Goal: Use online tool/utility: Utilize a website feature to perform a specific function

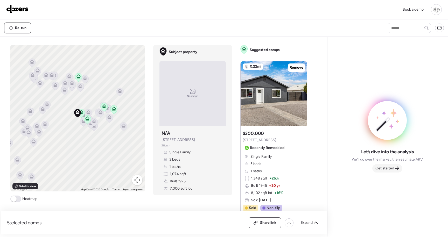
click at [394, 170] on span "Get started" at bounding box center [384, 168] width 19 height 5
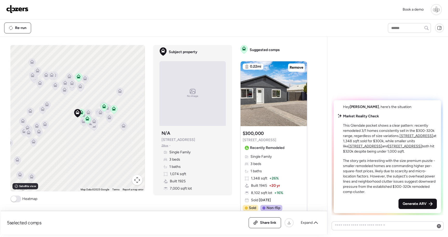
click at [419, 206] on span "Generate ARV" at bounding box center [415, 203] width 24 height 5
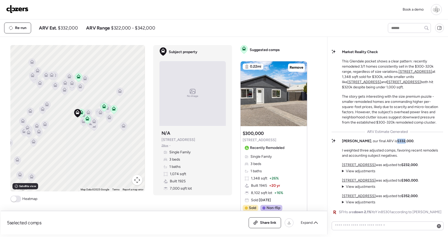
drag, startPoint x: 388, startPoint y: 140, endPoint x: 392, endPoint y: 143, distance: 5.0
click at [397, 143] on strong "$332,000" at bounding box center [405, 141] width 16 height 4
copy strong "$332"
drag, startPoint x: 111, startPoint y: 30, endPoint x: 154, endPoint y: 32, distance: 43.1
click at [154, 32] on div "Re-run ARV Est. $332,000 ARV Range $322,000 - $342,000" at bounding box center [191, 28] width 374 height 11
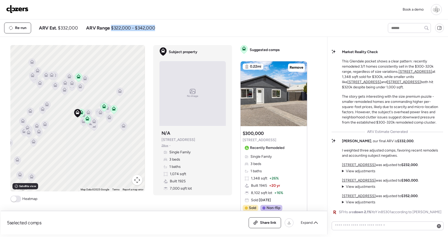
copy span "$322,000 - $342,000"
click at [19, 8] on img at bounding box center [17, 9] width 22 height 8
drag, startPoint x: 188, startPoint y: 38, endPoint x: 186, endPoint y: 43, distance: 5.3
click at [187, 38] on div "5 selected comps All (5) ARV (5) As-is (0) Share link Expand Comps list To acti…" at bounding box center [161, 136] width 320 height 198
click at [14, 10] on img at bounding box center [17, 9] width 22 height 8
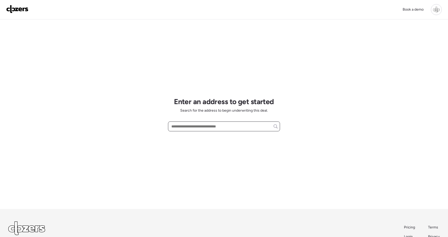
click at [205, 126] on input "text" at bounding box center [223, 126] width 107 height 7
paste input "**********"
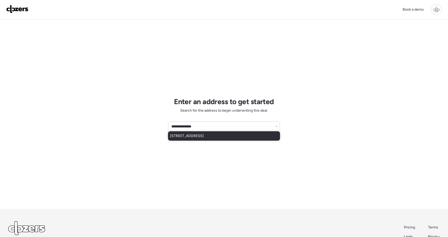
click at [197, 138] on span "2412 Wallis Ave, Saint Louis, MO, 63114" at bounding box center [187, 136] width 34 height 5
type input "**********"
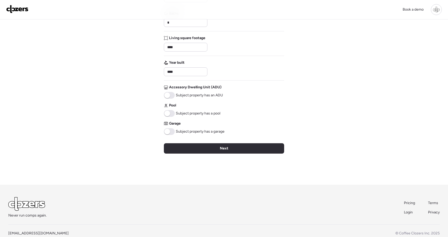
scroll to position [115, 0]
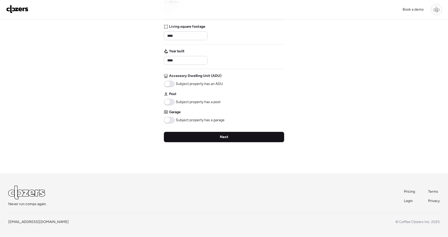
click at [203, 137] on div "Next" at bounding box center [224, 137] width 120 height 10
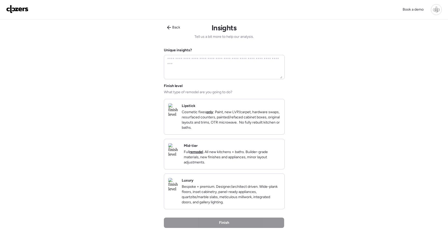
scroll to position [0, 0]
click at [230, 165] on p "Full remodel . All new kitchens + baths. Builder-grade materials, new finishes …" at bounding box center [232, 158] width 96 height 16
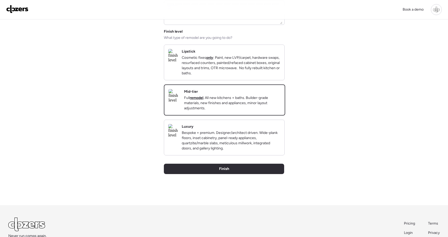
scroll to position [58, 0]
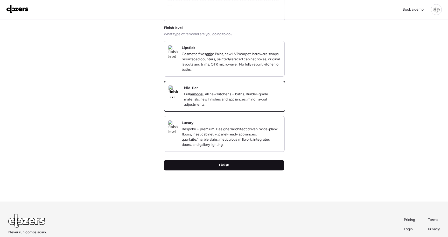
click at [228, 171] on div "Finish" at bounding box center [224, 165] width 120 height 10
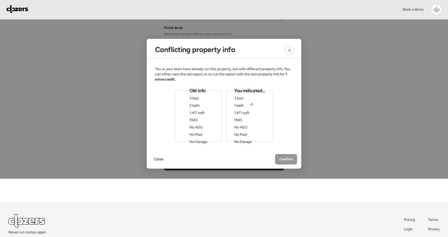
click at [200, 120] on div "Old info 3 bed 2 bath 1,411 sqft 1945 No ADU No Pool No Garage" at bounding box center [199, 116] width 18 height 57
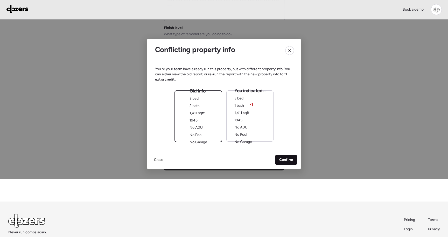
click at [284, 159] on span "Confirm" at bounding box center [286, 159] width 14 height 5
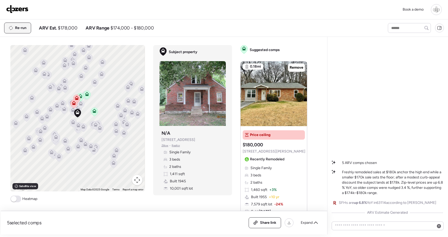
click at [18, 31] on div "Re-run" at bounding box center [17, 28] width 26 height 10
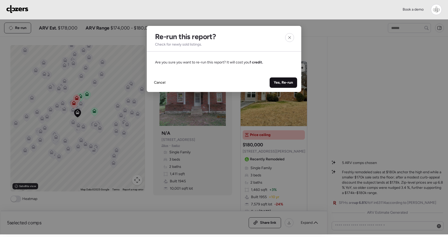
click at [285, 85] on span "Yes, Re-run" at bounding box center [283, 82] width 19 height 5
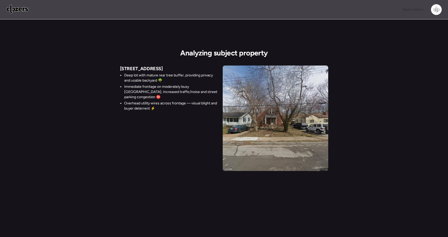
click at [19, 10] on img at bounding box center [17, 9] width 22 height 8
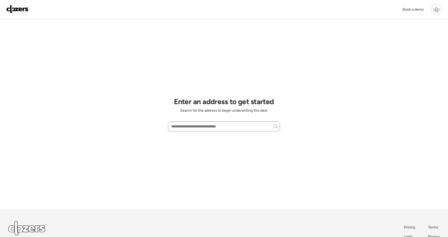
click at [207, 122] on div at bounding box center [224, 127] width 112 height 10
click at [207, 128] on input "text" at bounding box center [223, 126] width 107 height 7
paste input "**********"
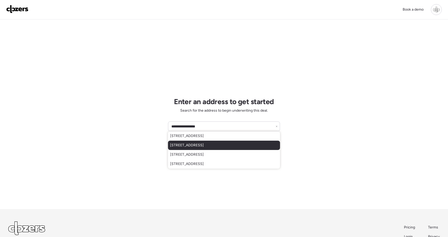
click at [204, 145] on span "337 S Highland Ave, Clearwater, FL, 33755" at bounding box center [187, 145] width 34 height 5
type input "**********"
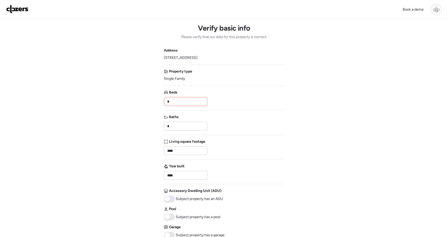
click at [183, 105] on input "*" at bounding box center [185, 101] width 39 height 7
type input "*"
click at [183, 151] on input "****" at bounding box center [185, 150] width 39 height 7
type input "****"
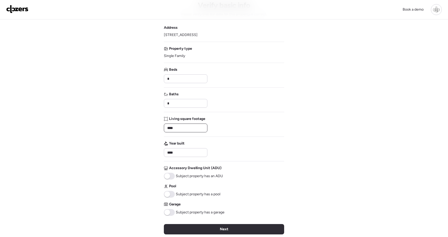
scroll to position [31, 0]
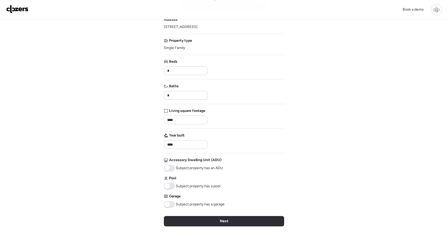
click at [172, 204] on span at bounding box center [169, 204] width 11 height 7
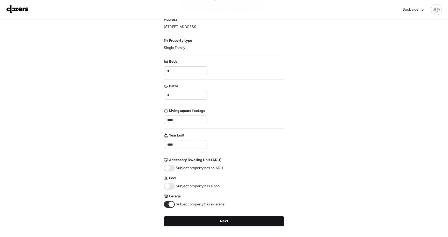
click at [194, 219] on div "Next" at bounding box center [224, 221] width 120 height 10
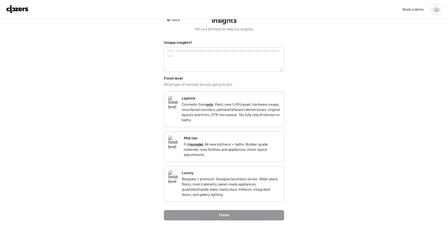
scroll to position [0, 0]
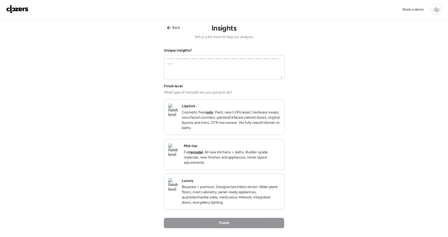
click at [237, 156] on p "Full remodel . All new kitchens + baths. Builder-grade materials, new finishes …" at bounding box center [232, 158] width 96 height 16
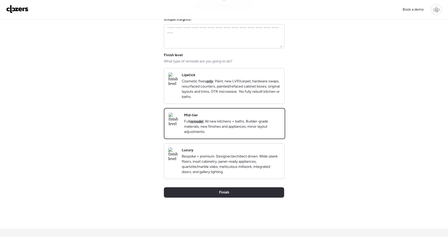
scroll to position [47, 0]
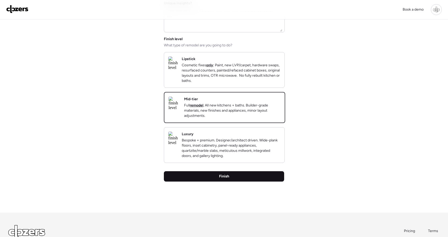
click at [228, 179] on span "Finish" at bounding box center [224, 176] width 10 height 5
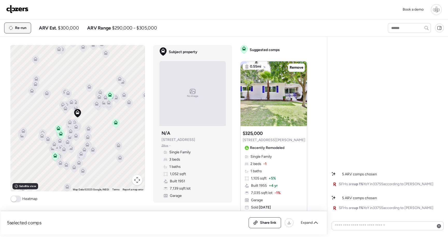
click at [23, 27] on span "Re-run" at bounding box center [20, 27] width 11 height 5
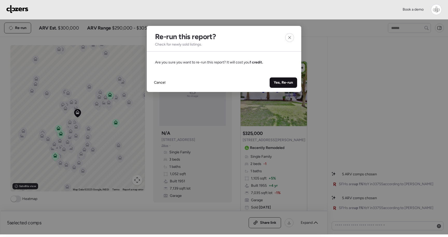
click at [286, 82] on span "Yes, Re-run" at bounding box center [283, 82] width 19 height 5
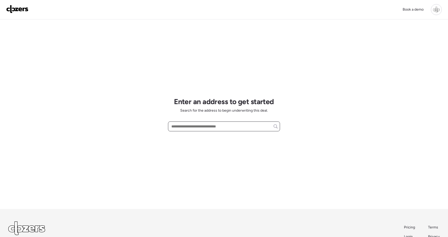
click at [173, 129] on input "text" at bounding box center [223, 126] width 107 height 7
paste input "**********"
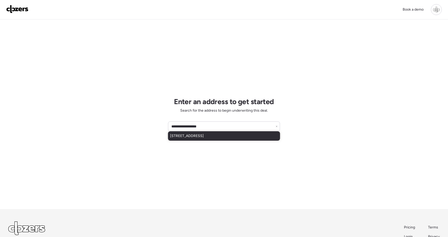
click at [199, 138] on span "[STREET_ADDRESS]" at bounding box center [187, 136] width 34 height 5
type input "**********"
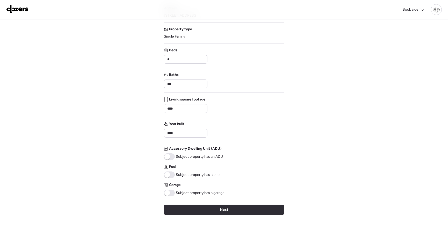
scroll to position [48, 0]
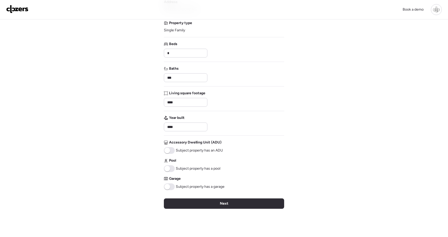
click at [170, 185] on span at bounding box center [169, 187] width 11 height 7
click at [193, 198] on div "Verify basic info Please verify that our data for this property is correct. Add…" at bounding box center [224, 105] width 120 height 269
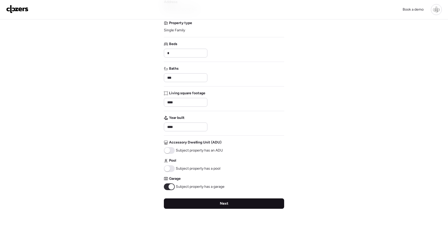
click at [194, 202] on div "Next" at bounding box center [224, 204] width 120 height 10
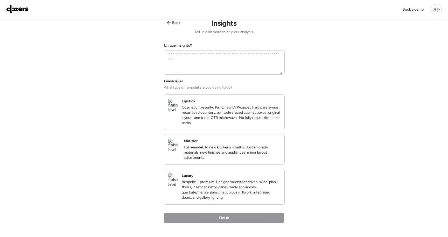
scroll to position [0, 0]
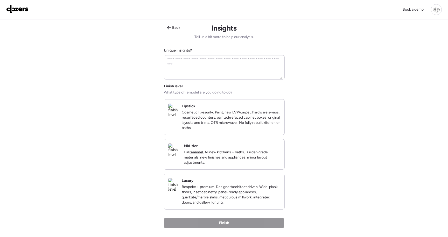
click at [223, 149] on div "Mid-tier Full remodel . All new kitchens + baths. Builder-grade materials, new …" at bounding box center [224, 154] width 120 height 30
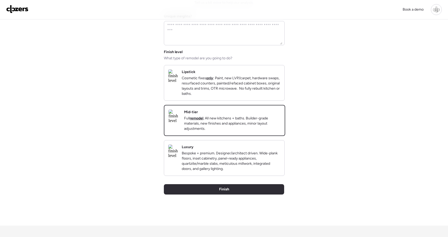
scroll to position [64, 0]
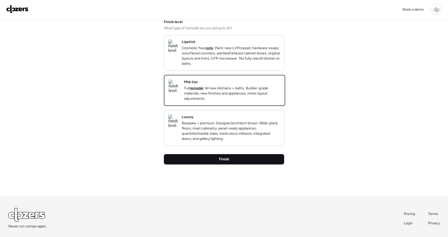
click at [233, 165] on div "Finish" at bounding box center [224, 159] width 120 height 10
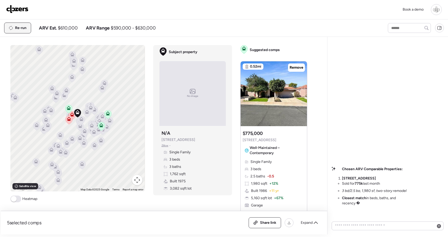
click at [20, 27] on span "Re-run" at bounding box center [20, 27] width 11 height 5
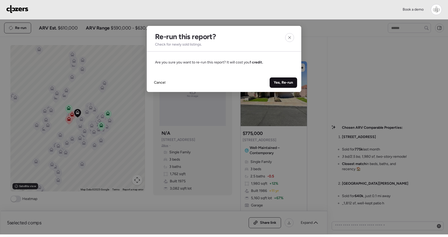
click at [281, 84] on span "Yes, Re-run" at bounding box center [283, 82] width 19 height 5
